Goal: Transaction & Acquisition: Book appointment/travel/reservation

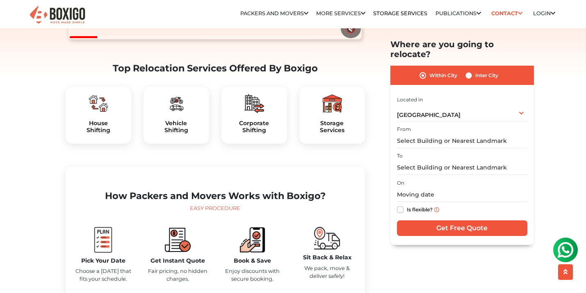
scroll to position [232, 0]
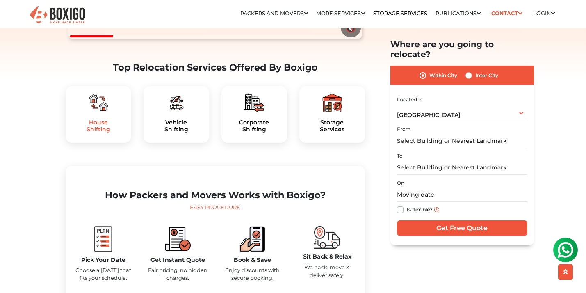
click at [105, 133] on h5 "House Shifting" at bounding box center [98, 126] width 52 height 14
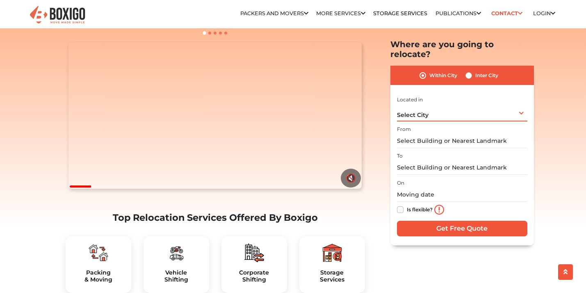
click at [411, 111] on div "Select City Select City Bangalore Bengaluru Bhopal Bhubaneswar Chennai Coimbato…" at bounding box center [462, 112] width 130 height 17
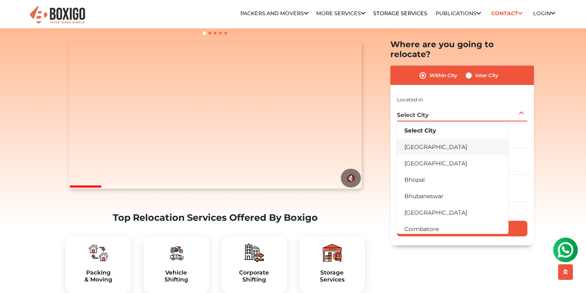
click at [420, 138] on li "[GEOGRAPHIC_DATA]" at bounding box center [452, 146] width 111 height 16
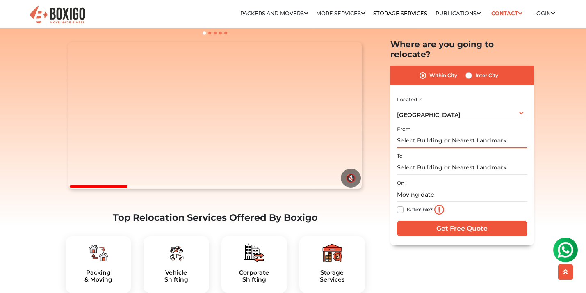
click at [422, 134] on input "text" at bounding box center [462, 141] width 130 height 14
click at [414, 134] on input "text" at bounding box center [462, 141] width 130 height 14
click at [405, 134] on input "text" at bounding box center [462, 141] width 130 height 14
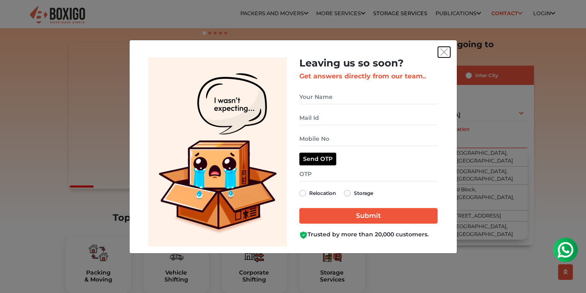
click at [446, 52] on img "get free quote dialog" at bounding box center [443, 51] width 7 height 7
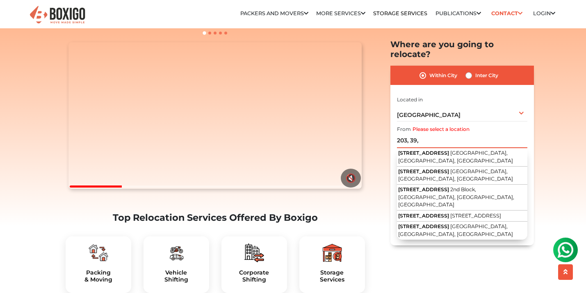
click at [422, 134] on input "203, 39," at bounding box center [462, 141] width 130 height 14
paste input "7th main, 2nd cross, Syndicate Bank Colony, BSK 3rd stage, Bangalore 560085"
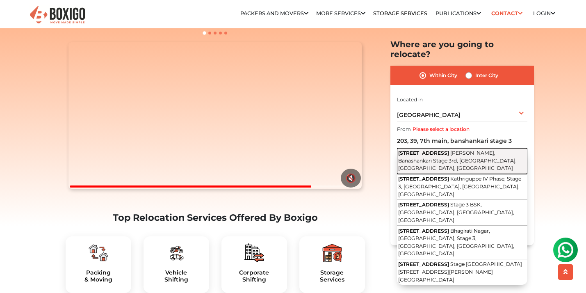
click at [506, 153] on button "203, 7th Main Road Hrushikesh Nagar, Banashankari Stage 3rd, Hosakerehalli, Ben…" at bounding box center [462, 161] width 130 height 26
type input "203, 7th Main Road, Hrushikesh Nagar, Banashankari Stage 3rd, Hosakerehalli, Be…"
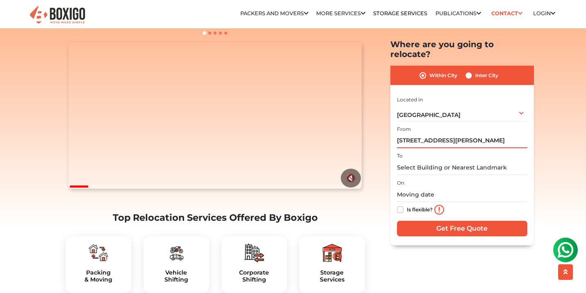
click at [447, 134] on input "203, 7th Main Road, Hrushikesh Nagar, Banashankari Stage 3rd, Hosakerehalli, Be…" at bounding box center [462, 141] width 130 height 14
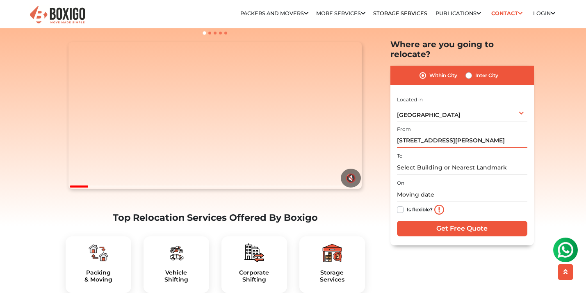
click at [447, 134] on input "203, 7th Main Road, Hrushikesh Nagar, Banashankari Stage 3rd, Hosakerehalli, Be…" at bounding box center [462, 141] width 130 height 14
click at [440, 160] on input "text" at bounding box center [462, 167] width 130 height 14
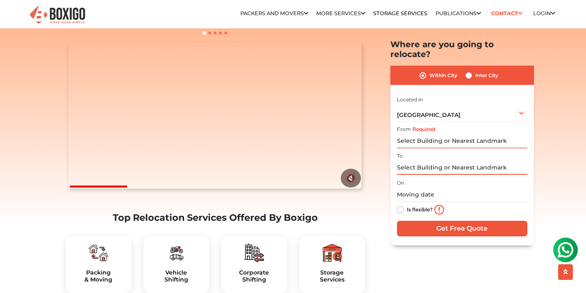
paste input "203, 7th Main Road, Hrushikesh Nagar, Banashankari Stage 3rd, Hosakerehalli, Be…"
type input "203, 7th Main Road, Hrushikesh Nagar, Banashankari Stage 3rd, Hosakerehalli, Be…"
click at [431, 134] on input "Required." at bounding box center [462, 141] width 130 height 14
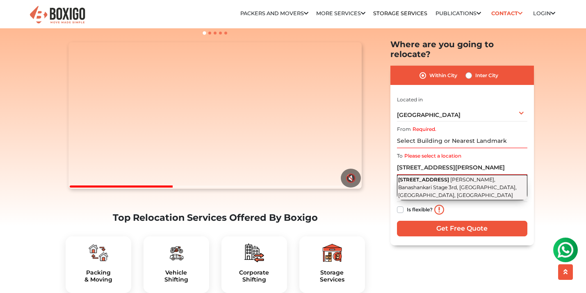
click at [490, 177] on span "Hrushikesh Nagar, Banashankari Stage 3rd, Hosakerehalli, Bengaluru, Karnataka" at bounding box center [457, 186] width 118 height 21
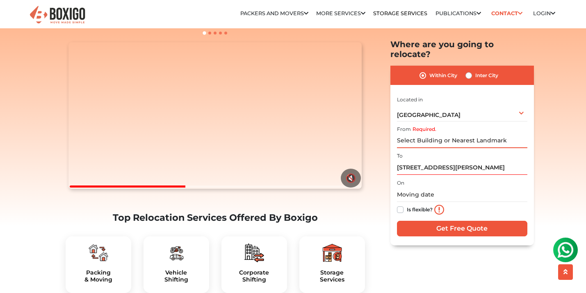
click at [423, 134] on input "Required." at bounding box center [462, 141] width 130 height 14
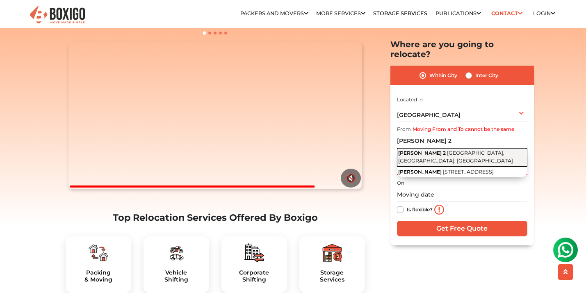
click at [435, 151] on span "Global City International School Road, Malleshpalya, Kaggadasapura, Bengaluru, …" at bounding box center [455, 157] width 115 height 14
type input "Gitanjali Pride 2, Global City International School Road, Malleshpalya, Kaggada…"
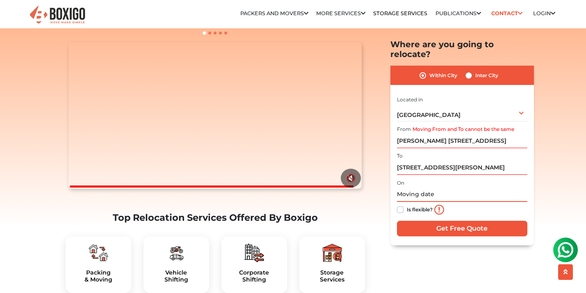
click at [414, 187] on input "text" at bounding box center [462, 194] width 130 height 14
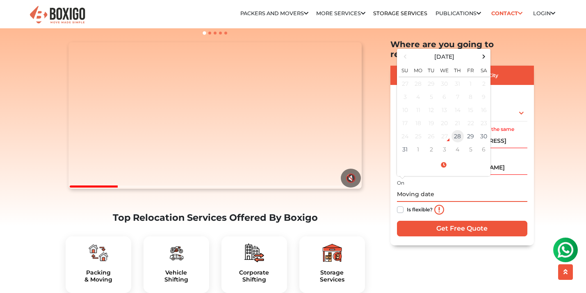
click at [458, 129] on td "28" at bounding box center [457, 135] width 13 height 13
type input "08/28/2025 2:23 AM"
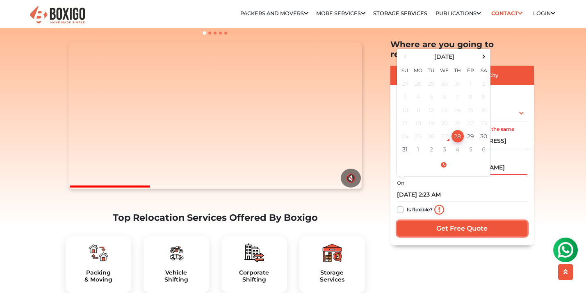
click at [431, 223] on input "Get Free Quote" at bounding box center [462, 228] width 130 height 16
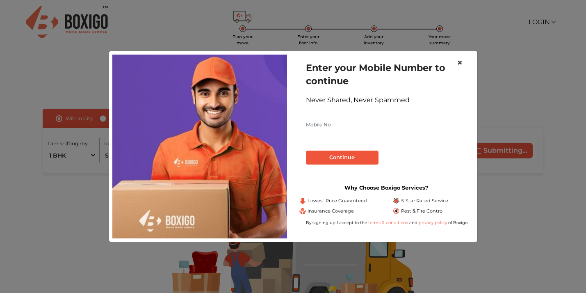
click at [461, 61] on span "×" at bounding box center [459, 63] width 6 height 12
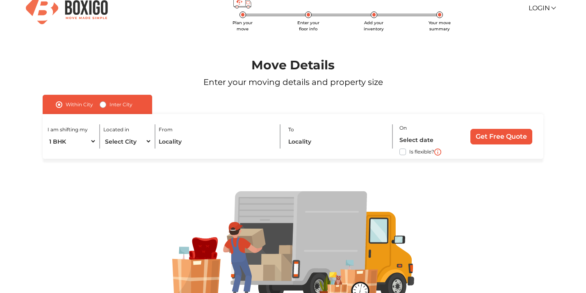
scroll to position [16, 0]
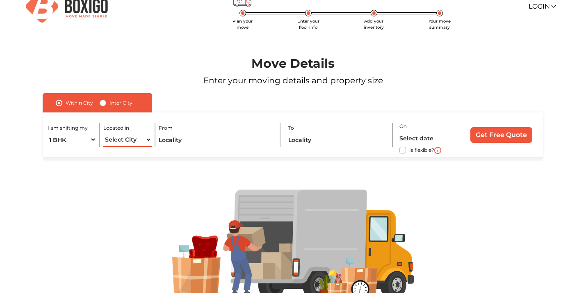
click at [138, 137] on select "Select City [GEOGRAPHIC_DATA] [GEOGRAPHIC_DATA] [GEOGRAPHIC_DATA] [GEOGRAPHIC_D…" at bounding box center [127, 139] width 49 height 14
click at [143, 143] on select "Select City [GEOGRAPHIC_DATA] [GEOGRAPHIC_DATA] [GEOGRAPHIC_DATA] [GEOGRAPHIC_D…" at bounding box center [127, 139] width 49 height 14
select select "[GEOGRAPHIC_DATA]"
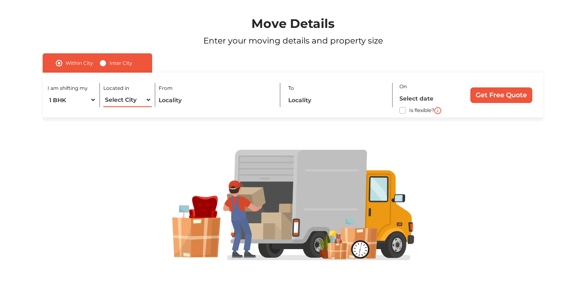
scroll to position [0, 0]
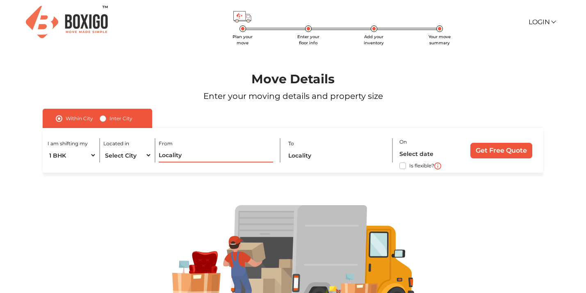
click at [209, 157] on input "text" at bounding box center [216, 155] width 114 height 14
click at [325, 156] on input "text" at bounding box center [337, 155] width 98 height 14
click at [435, 153] on input "text" at bounding box center [428, 153] width 58 height 14
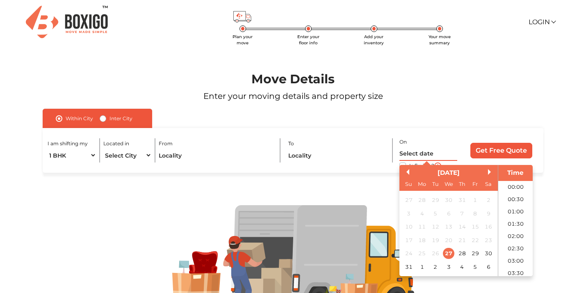
scroll to position [8, 0]
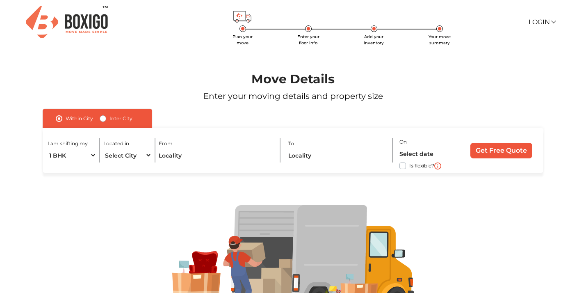
click at [180, 247] on img at bounding box center [293, 260] width 242 height 111
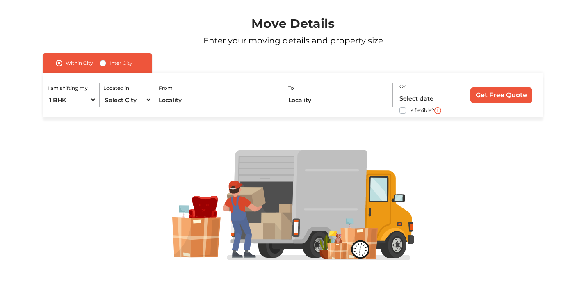
scroll to position [0, 0]
